Goal: Transaction & Acquisition: Book appointment/travel/reservation

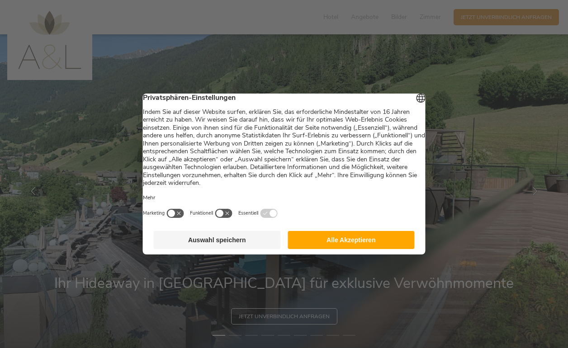
click at [324, 243] on button "Alle Akzeptieren" at bounding box center [351, 240] width 127 height 18
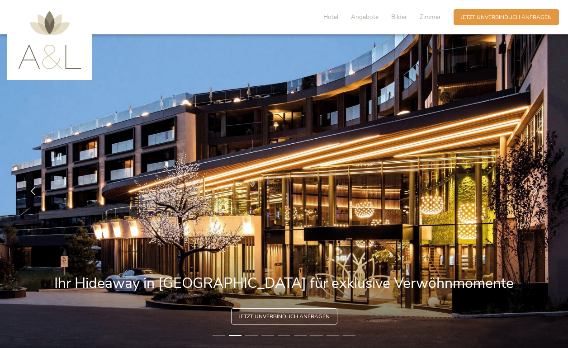
click at [218, 333] on li "1" at bounding box center [218, 335] width 13 height 7
click at [536, 190] on icon at bounding box center [535, 190] width 8 height 8
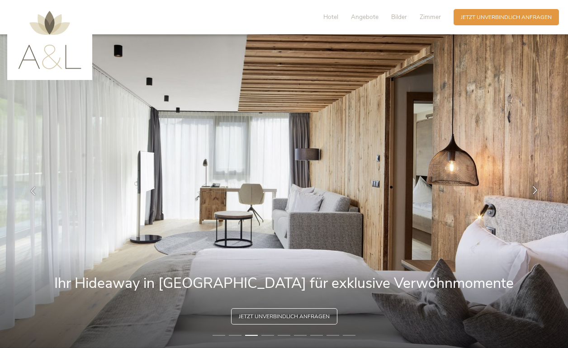
click at [533, 191] on icon at bounding box center [535, 190] width 8 height 8
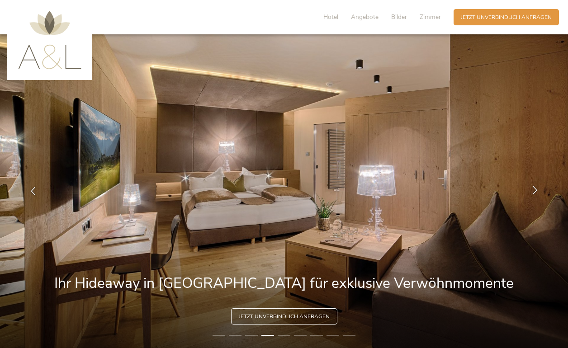
click at [533, 191] on icon at bounding box center [535, 190] width 8 height 8
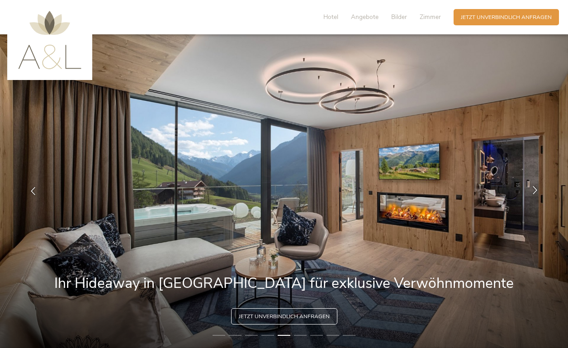
click at [533, 191] on icon at bounding box center [535, 190] width 8 height 8
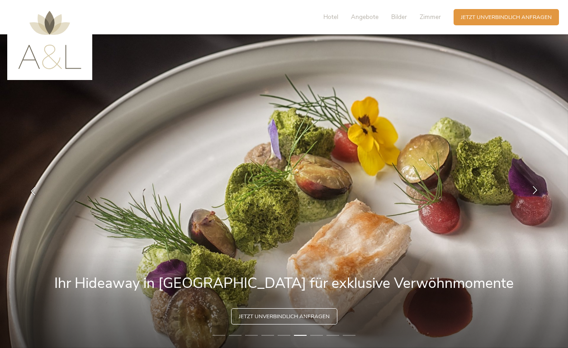
click at [533, 191] on icon at bounding box center [535, 190] width 8 height 8
click at [335, 20] on span "Hotel" at bounding box center [330, 17] width 15 height 9
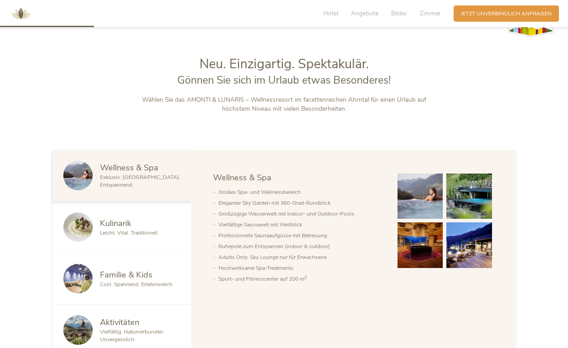
scroll to position [380, 0]
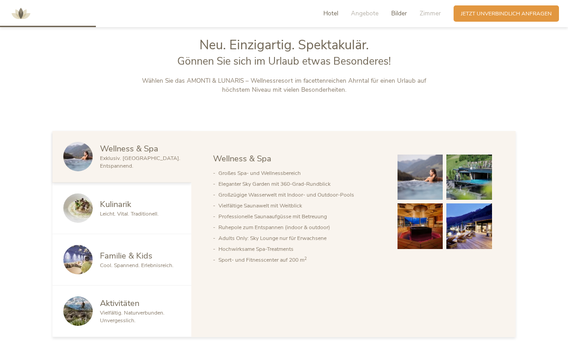
click at [398, 12] on span "Bilder" at bounding box center [399, 13] width 16 height 9
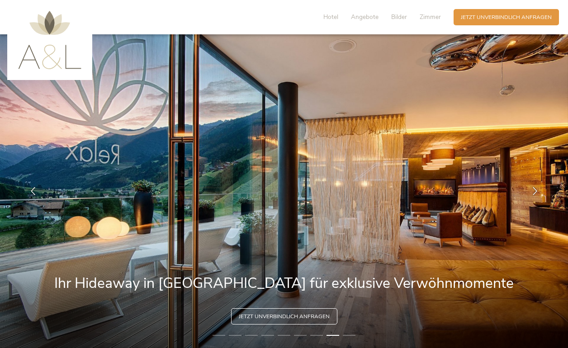
scroll to position [0, 0]
click at [429, 19] on span "Zimmer" at bounding box center [430, 17] width 21 height 9
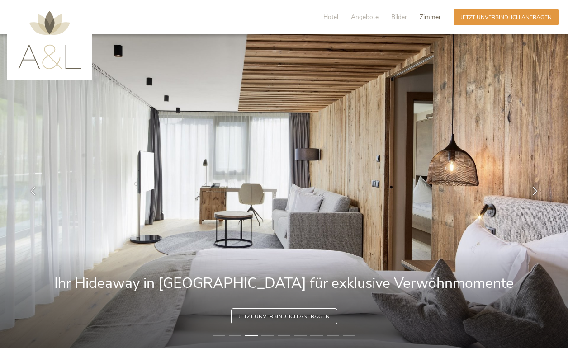
click at [430, 19] on span "Zimmer" at bounding box center [430, 17] width 21 height 9
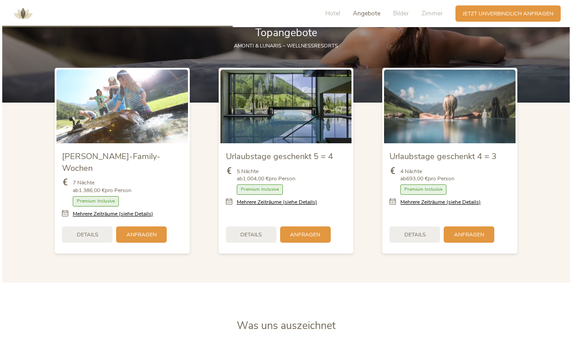
scroll to position [903, 0]
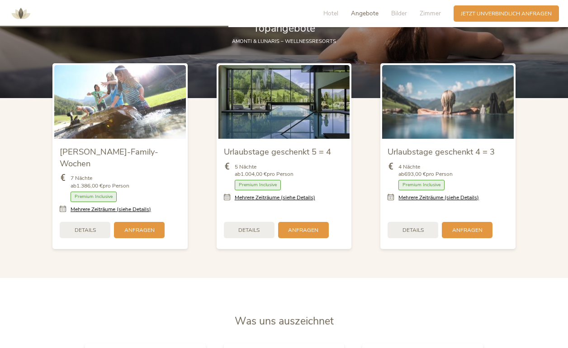
click at [136, 139] on div "[PERSON_NAME]-Family-Wochen 7 Nächte ab 1.386,00 € pro Person Zimmer mit Frühst…" at bounding box center [120, 193] width 132 height 108
click at [89, 221] on div "Details" at bounding box center [85, 229] width 51 height 16
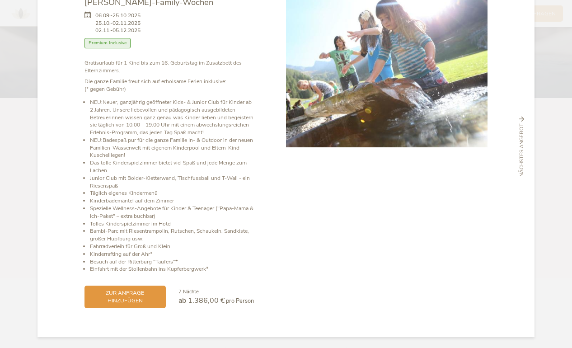
scroll to position [54, 0]
